Goal: Information Seeking & Learning: Understand process/instructions

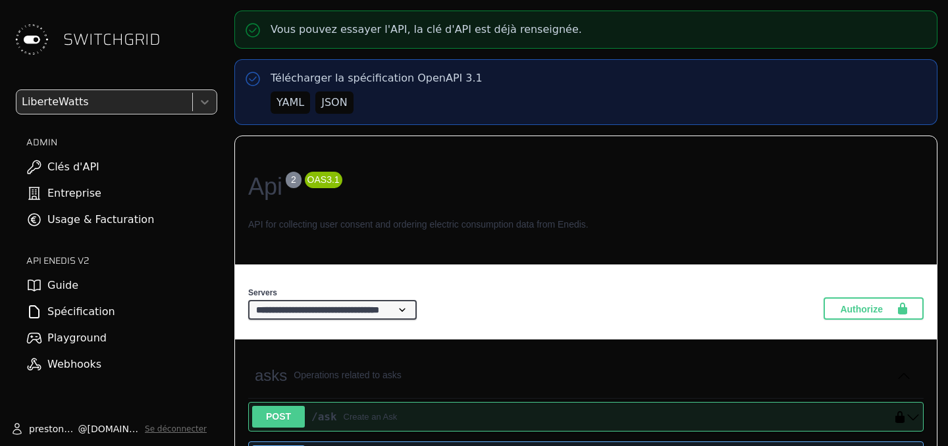
click at [149, 310] on link "Spécification" at bounding box center [108, 312] width 217 height 26
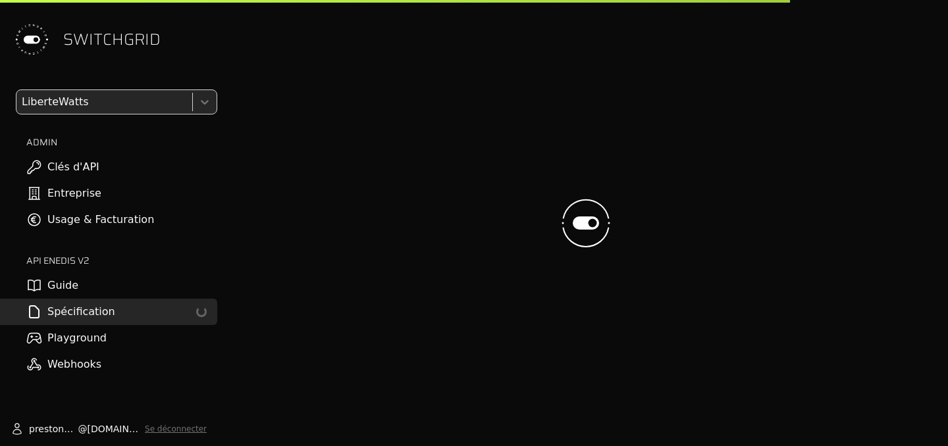
select select "**********"
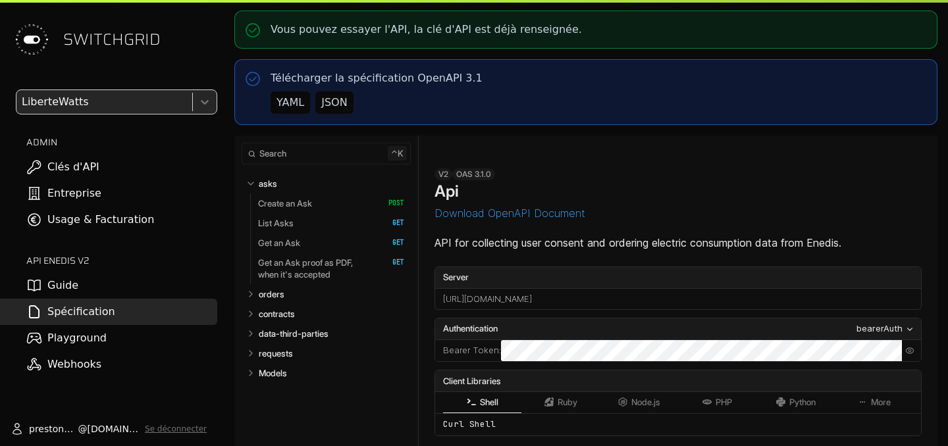
select select "**********"
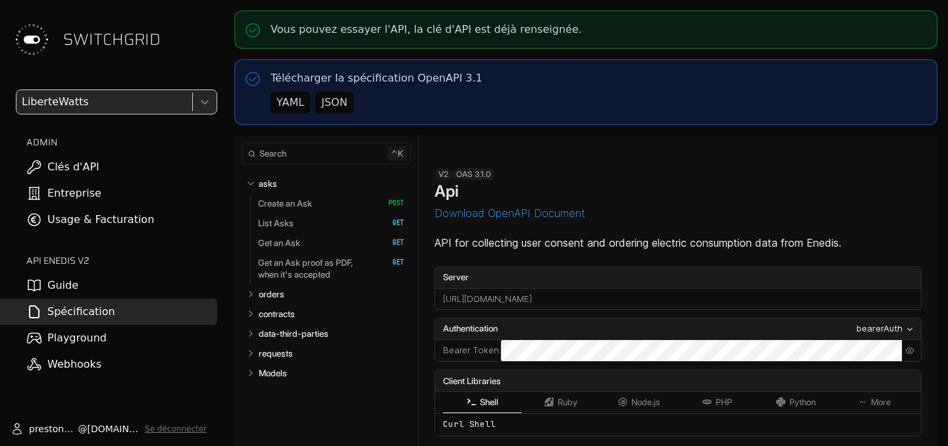
select select "**********"
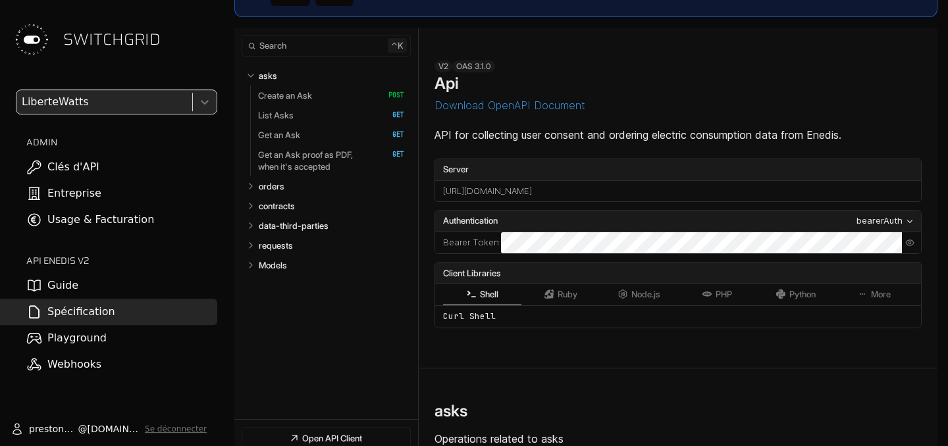
scroll to position [109, 0]
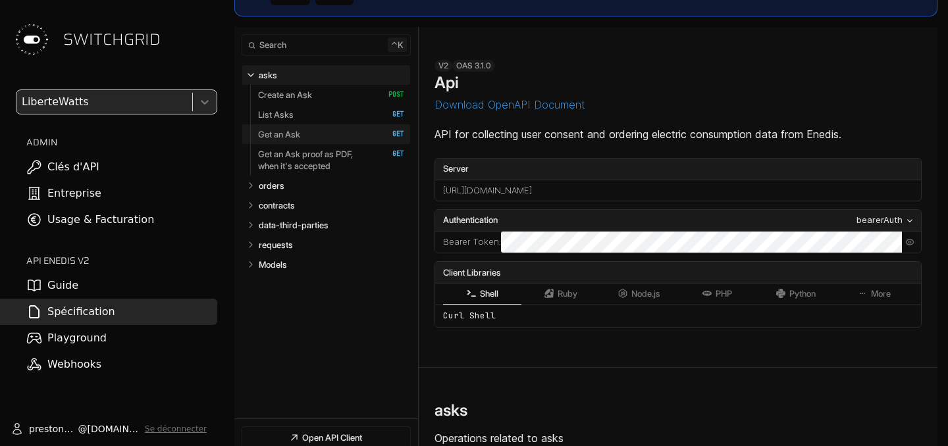
click at [319, 132] on link "Get an Ask   HTTP Method: GET" at bounding box center [331, 134] width 146 height 20
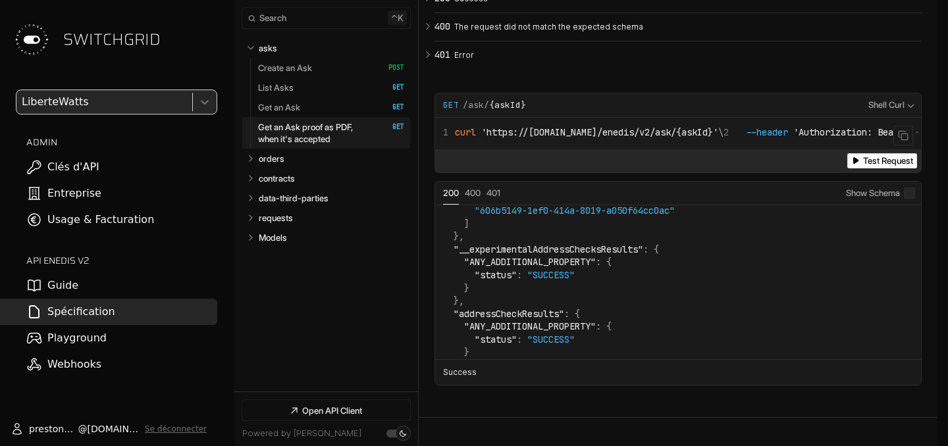
scroll to position [151, 0]
click at [448, 111] on span "GET" at bounding box center [451, 105] width 16 height 12
drag, startPoint x: 444, startPoint y: 116, endPoint x: 561, endPoint y: 110, distance: 117.3
click at [561, 110] on div "Request Example for GET /ask/ {askId}" at bounding box center [651, 105] width 417 height 12
copy div "GET /ask/ {askId}"
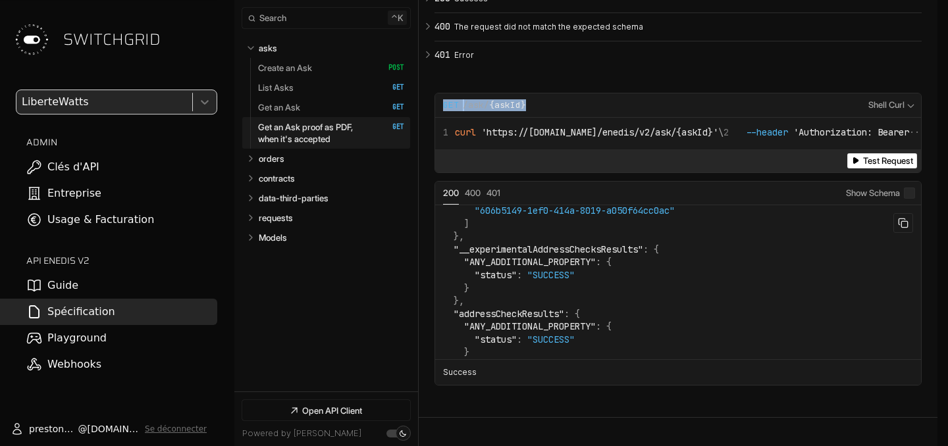
click at [907, 228] on icon "Example Responses" at bounding box center [903, 223] width 11 height 11
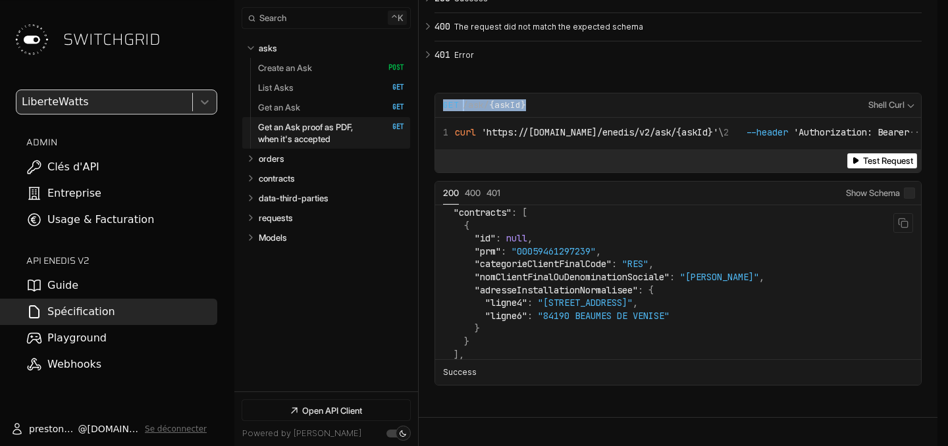
scroll to position [367, 0]
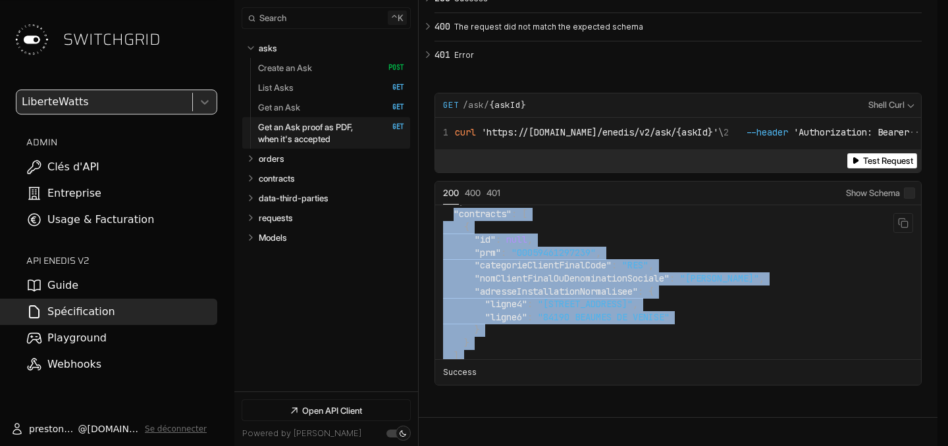
drag, startPoint x: 452, startPoint y: 232, endPoint x: 478, endPoint y: 375, distance: 145.2
click at [478, 375] on code "{ "id" : null , "createdAt" : "[DATE]T00:00:00" , "status" : "CREATED" , "accep…" at bounding box center [603, 195] width 321 height 696
copy code ""contracts" : [ { "id" : null , "prm" : "00059461297239" , "categorieClientFina…"
